Goal: Transaction & Acquisition: Obtain resource

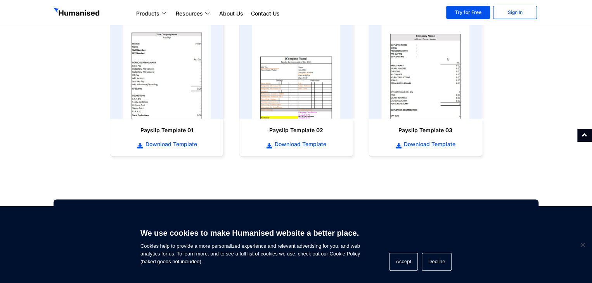
scroll to position [403, 0]
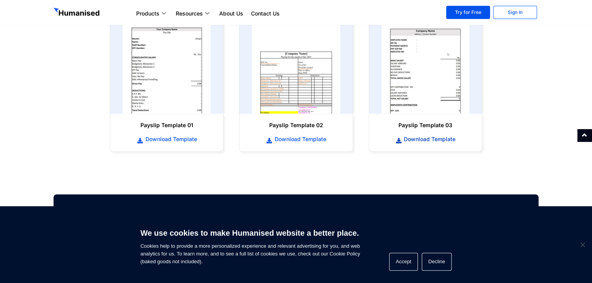
click at [443, 142] on span "Download Template" at bounding box center [428, 139] width 53 height 8
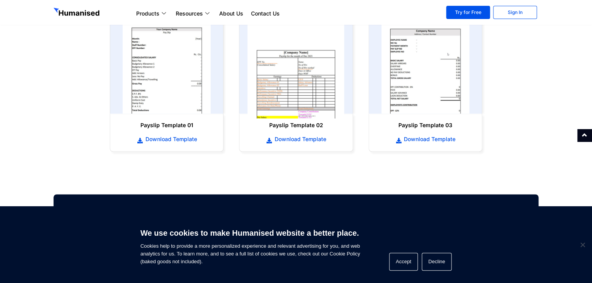
click at [297, 106] on img at bounding box center [295, 65] width 97 height 107
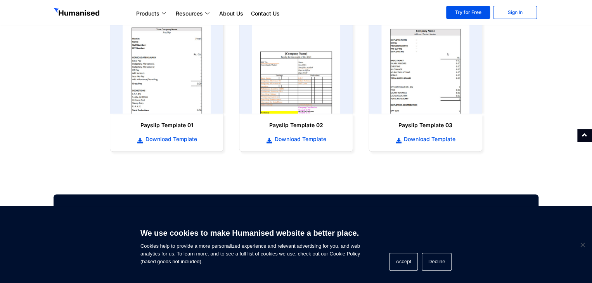
click at [431, 144] on div "Payslip Template 03 Download Template" at bounding box center [425, 132] width 105 height 30
click at [429, 140] on span "Download Template" at bounding box center [428, 139] width 53 height 8
click at [412, 140] on span "Download Template" at bounding box center [428, 139] width 53 height 8
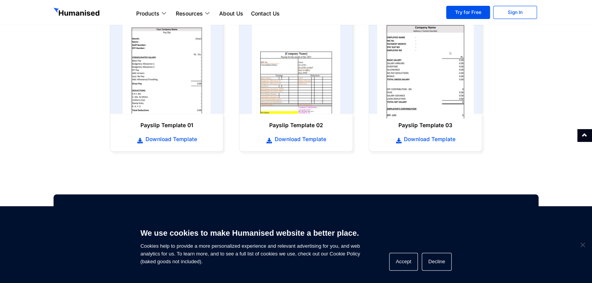
click at [395, 72] on img at bounding box center [424, 65] width 97 height 107
click at [414, 81] on img at bounding box center [424, 65] width 97 height 107
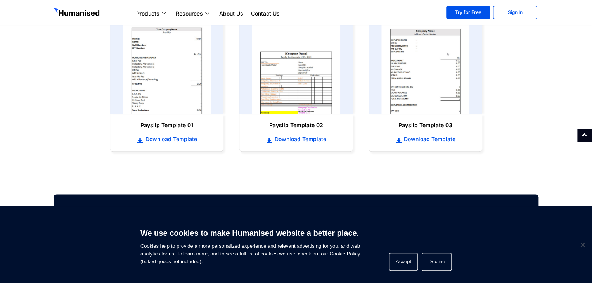
click at [580, 133] on div at bounding box center [584, 135] width 15 height 12
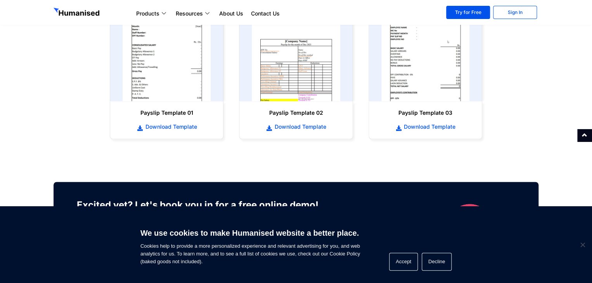
scroll to position [405, 0]
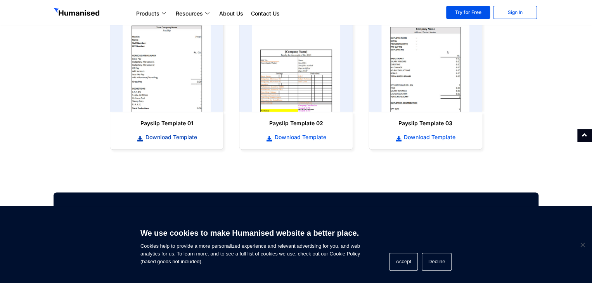
click at [162, 136] on span "Download Template" at bounding box center [169, 137] width 53 height 8
